Goal: Use online tool/utility: Utilize a website feature to perform a specific function

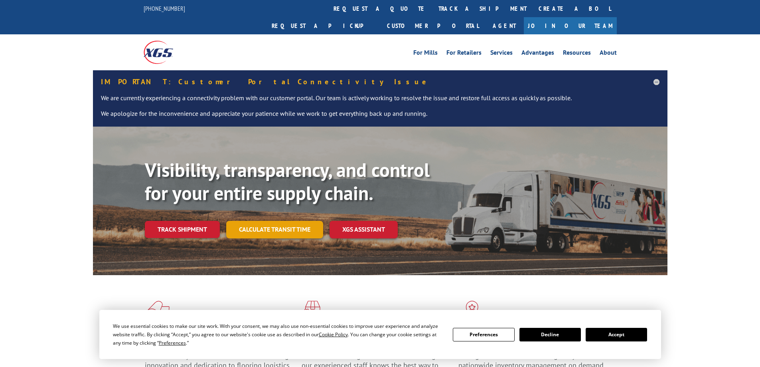
click at [262, 221] on link "Calculate transit time" at bounding box center [274, 229] width 97 height 17
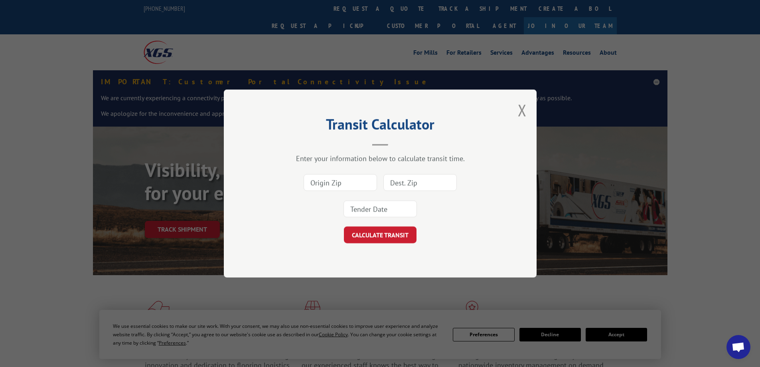
click at [347, 182] on input at bounding box center [340, 182] width 73 height 17
type input "30720"
click at [400, 186] on input at bounding box center [419, 182] width 73 height 17
type input "34746"
click at [398, 209] on input at bounding box center [379, 208] width 73 height 17
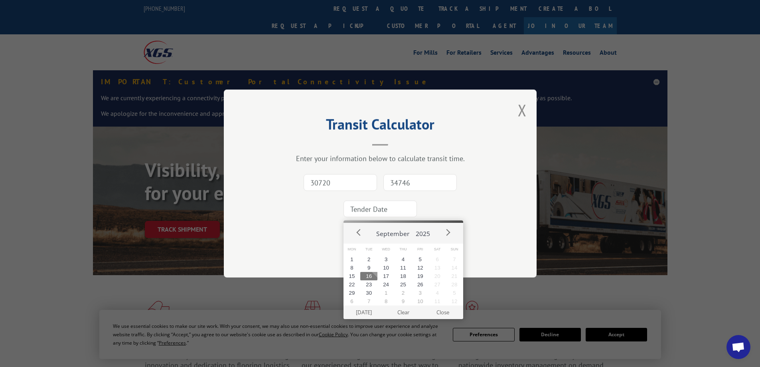
click at [370, 276] on button "16" at bounding box center [368, 276] width 17 height 8
type input "[DATE]"
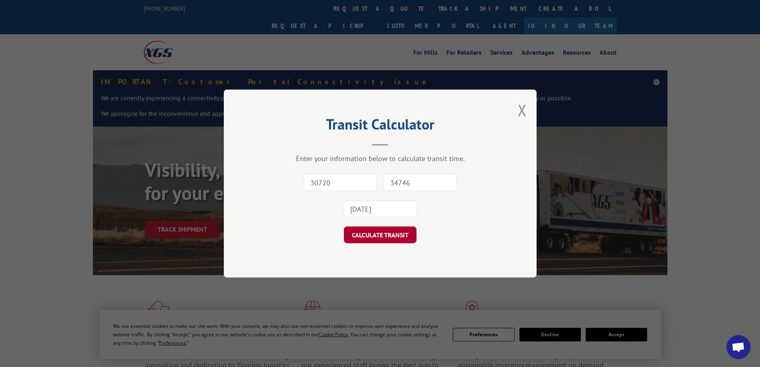
click at [385, 235] on button "CALCULATE TRANSIT" at bounding box center [380, 234] width 73 height 17
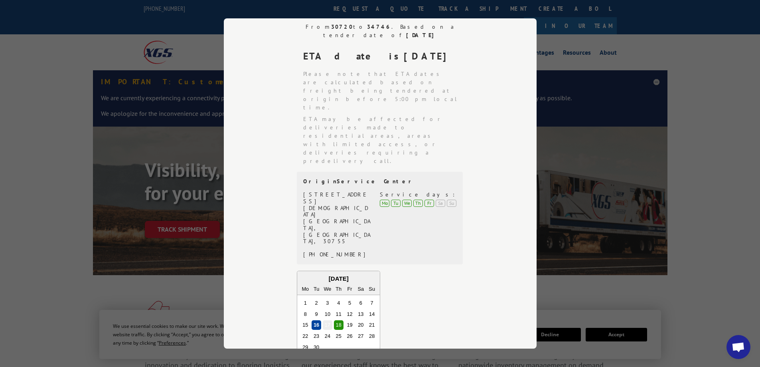
scroll to position [156, 0]
